Goal: Transaction & Acquisition: Purchase product/service

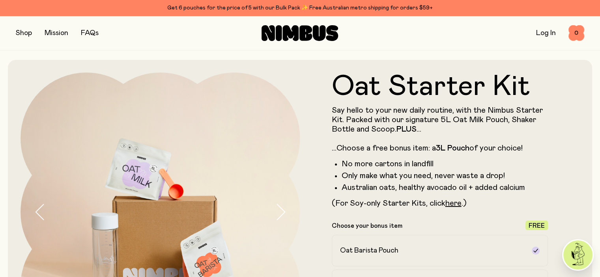
scroll to position [39, 0]
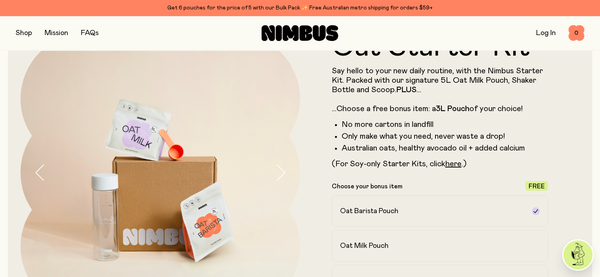
click at [24, 33] on button "button" at bounding box center [24, 33] width 16 height 11
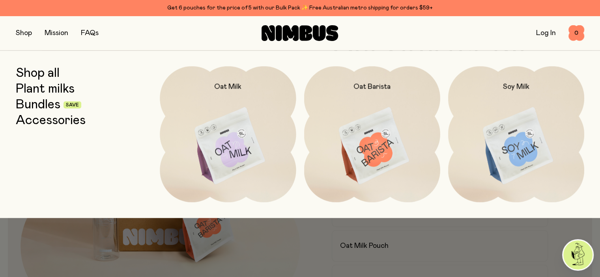
click at [34, 102] on link "Bundles" at bounding box center [38, 105] width 45 height 14
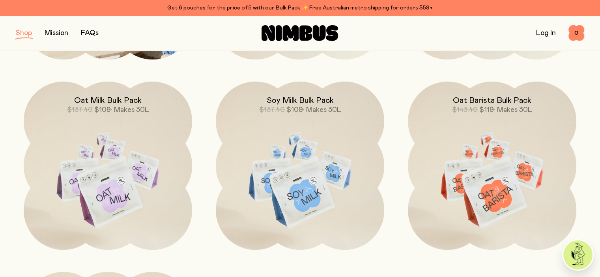
scroll to position [118, 0]
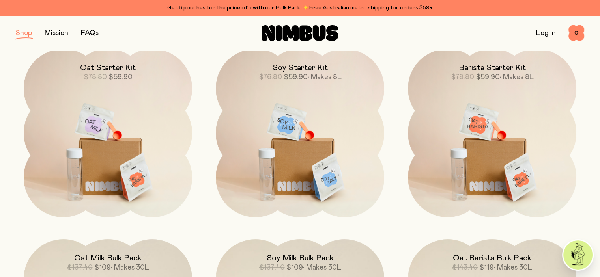
click at [24, 32] on button "button" at bounding box center [24, 33] width 16 height 11
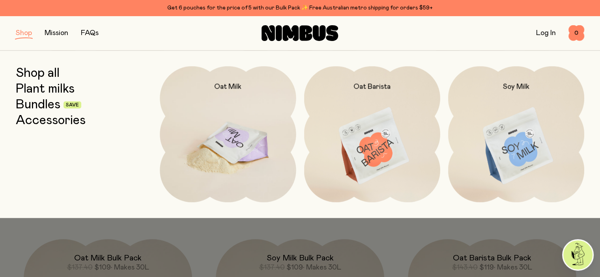
click at [247, 108] on img at bounding box center [228, 146] width 136 height 160
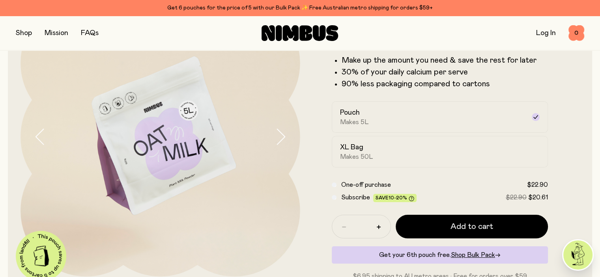
scroll to position [79, 0]
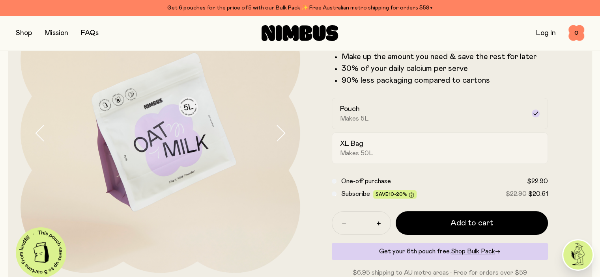
click at [382, 152] on div "XL Bag Makes 50L" at bounding box center [433, 148] width 186 height 18
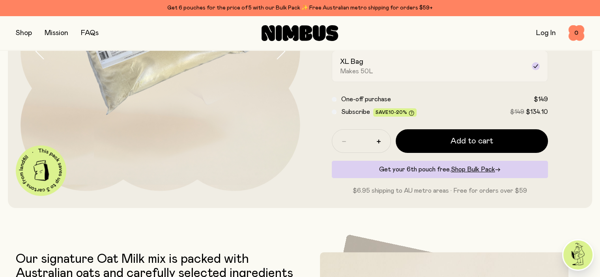
scroll to position [197, 0]
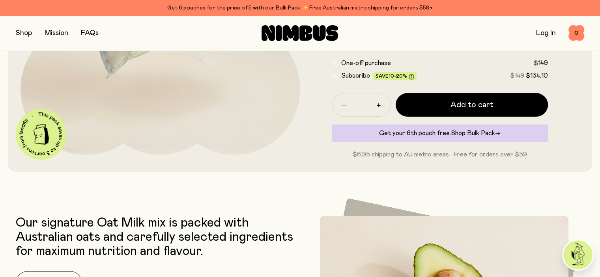
click at [475, 137] on span "Shop Bulk Pack" at bounding box center [473, 133] width 44 height 6
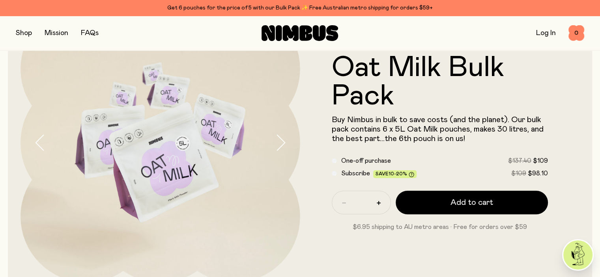
scroll to position [79, 0]
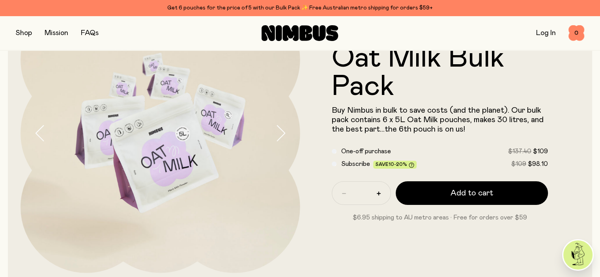
click at [92, 33] on link "FAQs" at bounding box center [90, 33] width 18 height 7
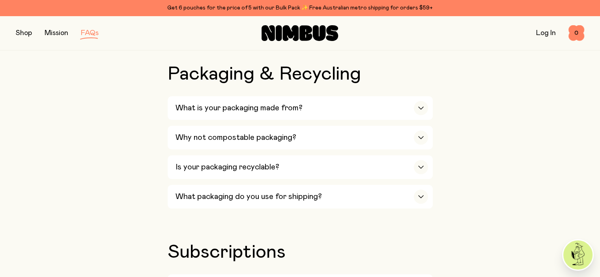
scroll to position [750, 0]
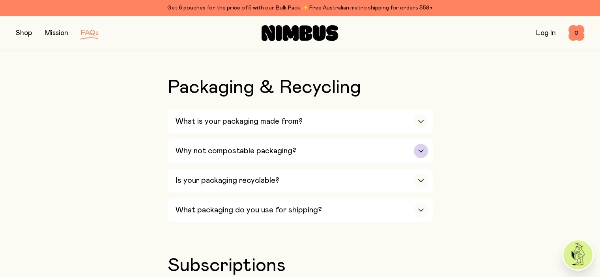
click at [252, 146] on h3 "Why not compostable packaging?" at bounding box center [236, 150] width 121 height 9
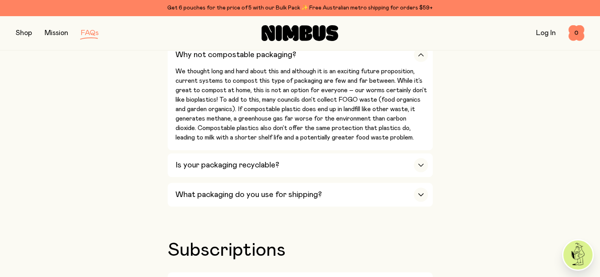
scroll to position [868, 0]
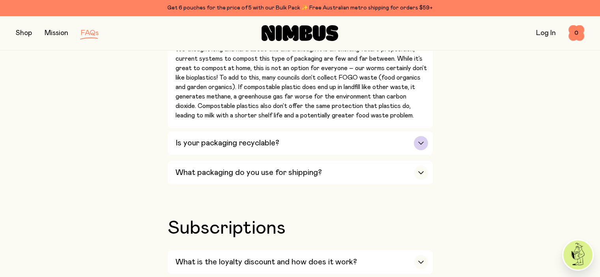
click at [249, 138] on h3 "Is your packaging recyclable?" at bounding box center [228, 142] width 104 height 9
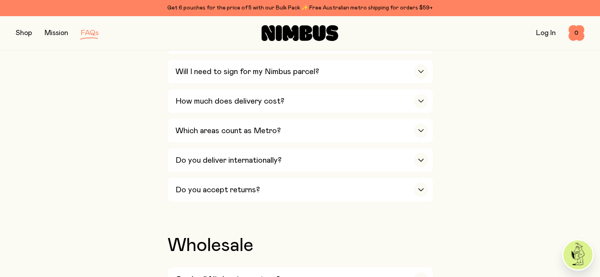
scroll to position [1657, 0]
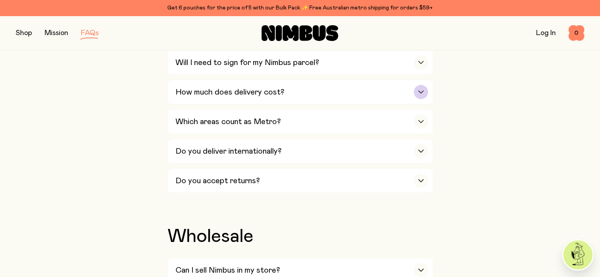
click at [337, 82] on div "How much does delivery cost?" at bounding box center [302, 92] width 253 height 24
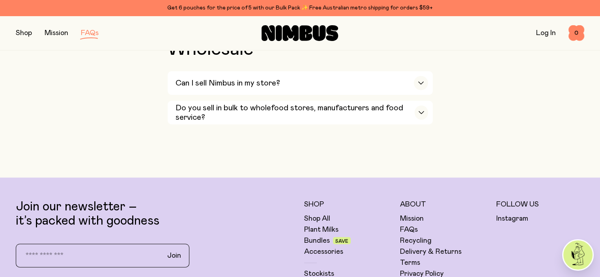
scroll to position [1697, 0]
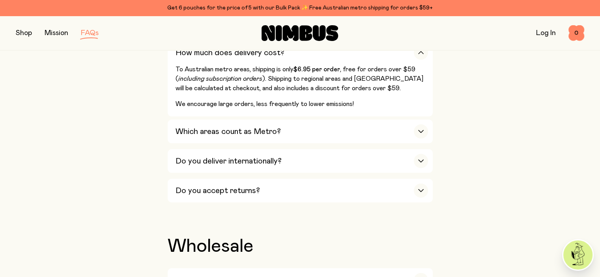
click at [22, 33] on button "button" at bounding box center [24, 33] width 16 height 11
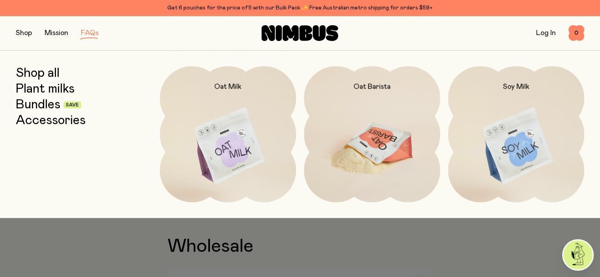
click at [363, 143] on img at bounding box center [372, 146] width 136 height 160
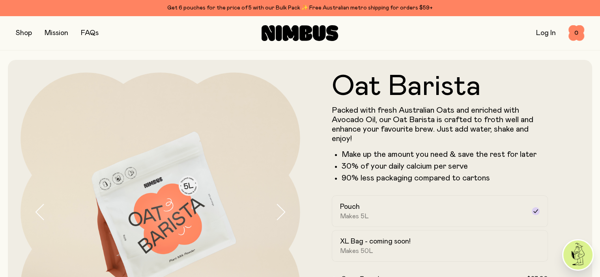
click at [21, 29] on button "button" at bounding box center [24, 33] width 16 height 11
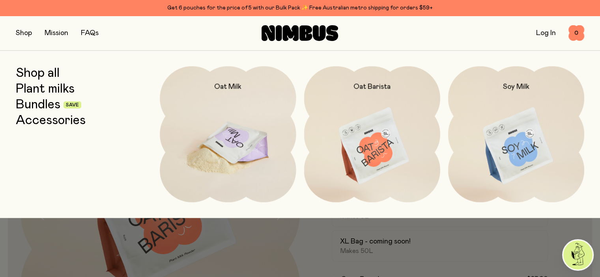
click at [232, 142] on img at bounding box center [228, 146] width 136 height 160
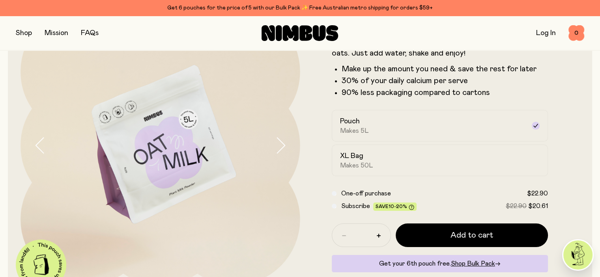
scroll to position [79, 0]
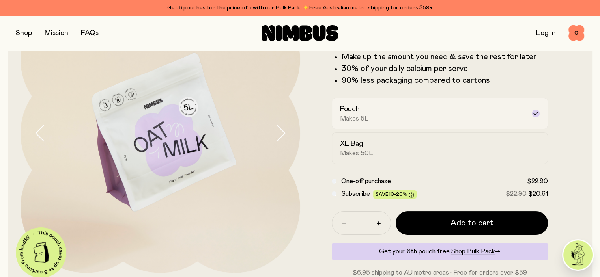
click at [387, 113] on div "Pouch Makes 5L" at bounding box center [433, 114] width 186 height 18
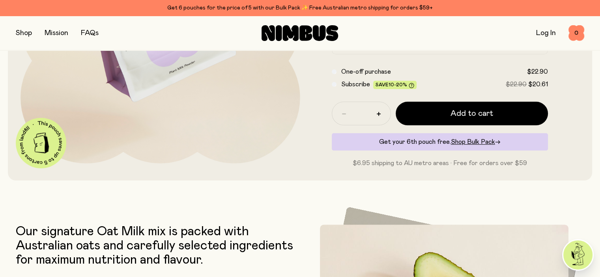
scroll to position [158, 0]
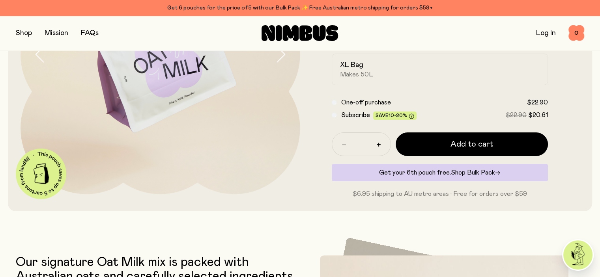
click at [481, 176] on span "Shop Bulk Pack" at bounding box center [473, 173] width 44 height 6
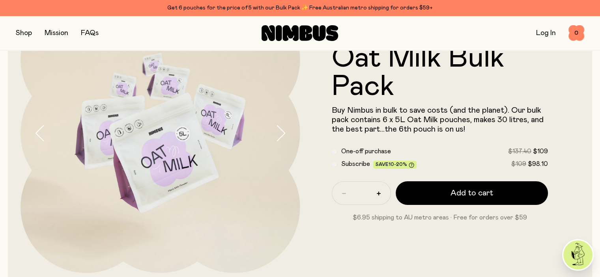
scroll to position [118, 0]
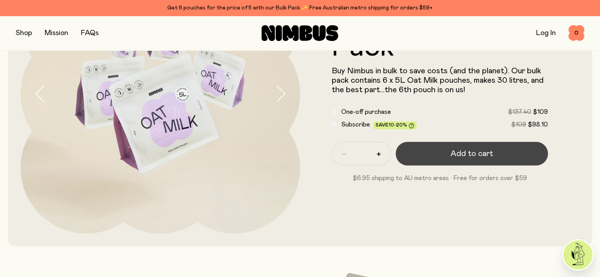
click at [467, 159] on span "Add to cart" at bounding box center [472, 153] width 43 height 11
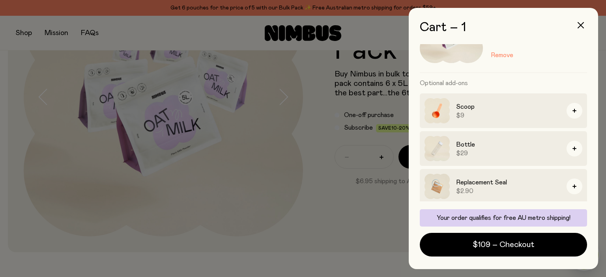
scroll to position [56, 0]
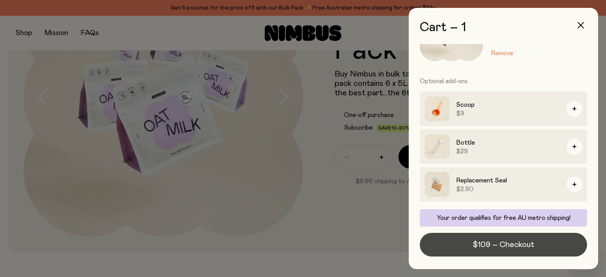
click at [487, 240] on span "$109 – Checkout" at bounding box center [504, 245] width 62 height 11
